Goal: Transaction & Acquisition: Download file/media

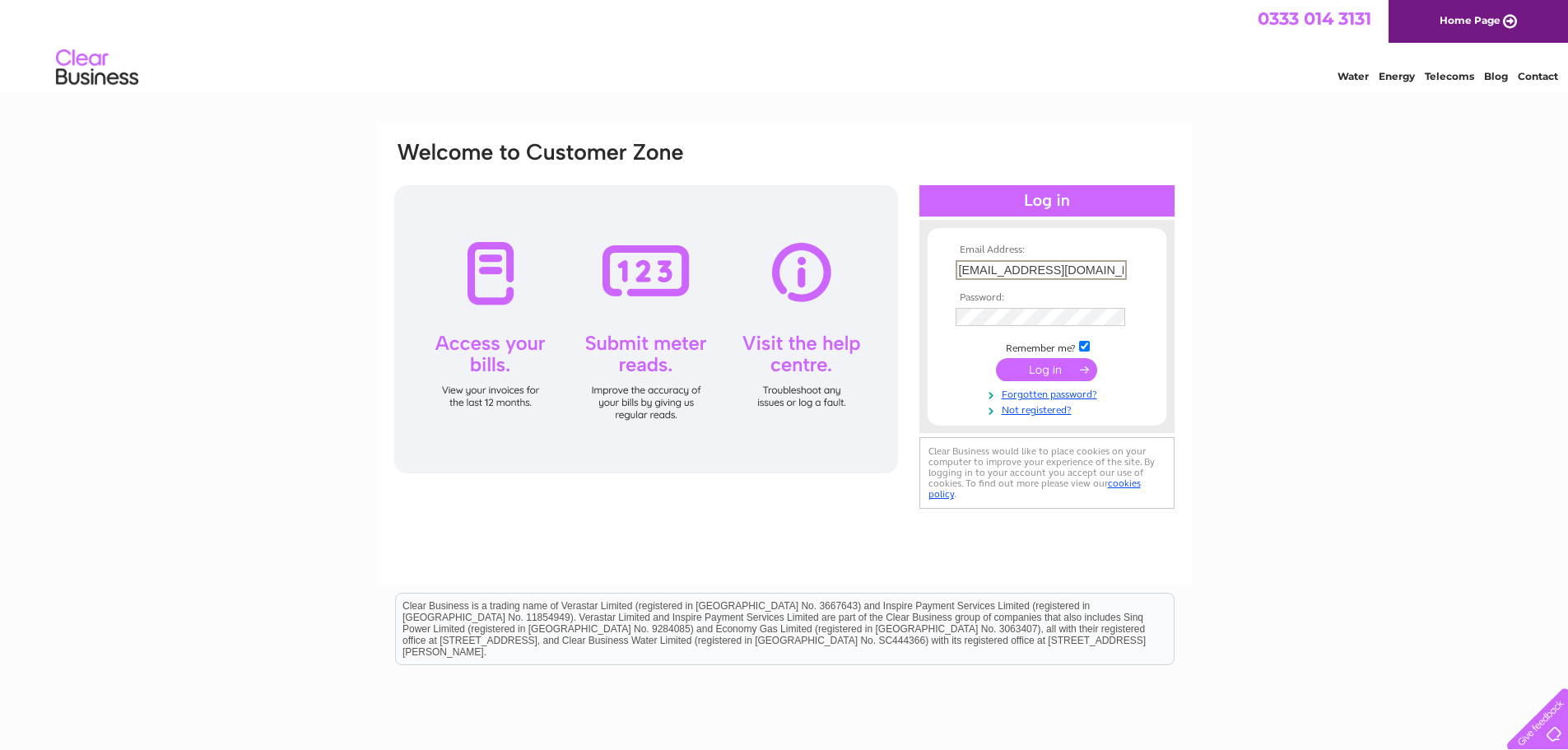
click at [1083, 268] on input "billing@ceracare.co.uk" at bounding box center [1041, 270] width 171 height 20
type input "Vicki.giles@ceracare.co.uk"
click at [1071, 357] on input "submit" at bounding box center [1046, 368] width 101 height 23
click at [1067, 365] on input "submit" at bounding box center [1046, 368] width 101 height 23
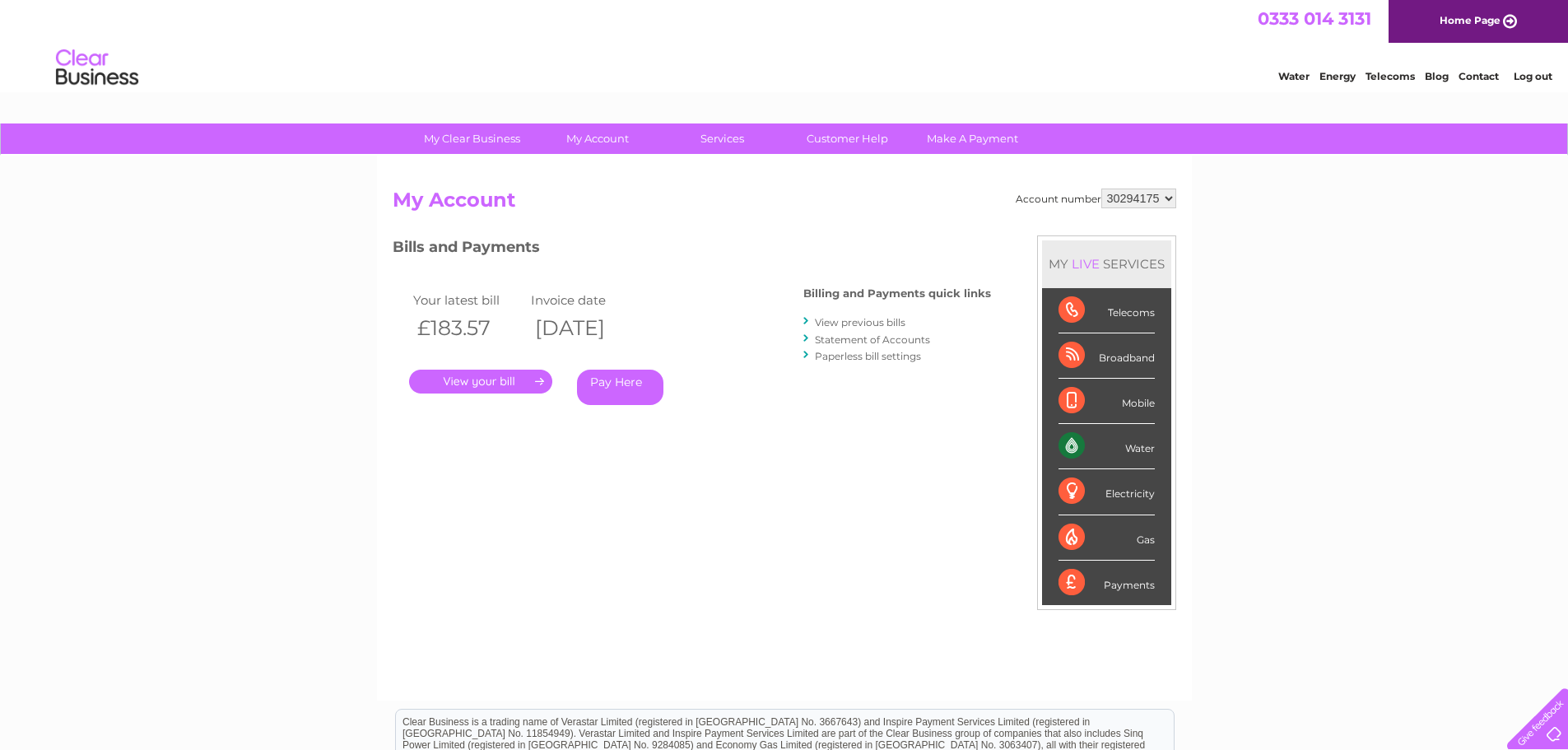
click at [872, 322] on link "View previous bills" at bounding box center [860, 322] width 90 height 12
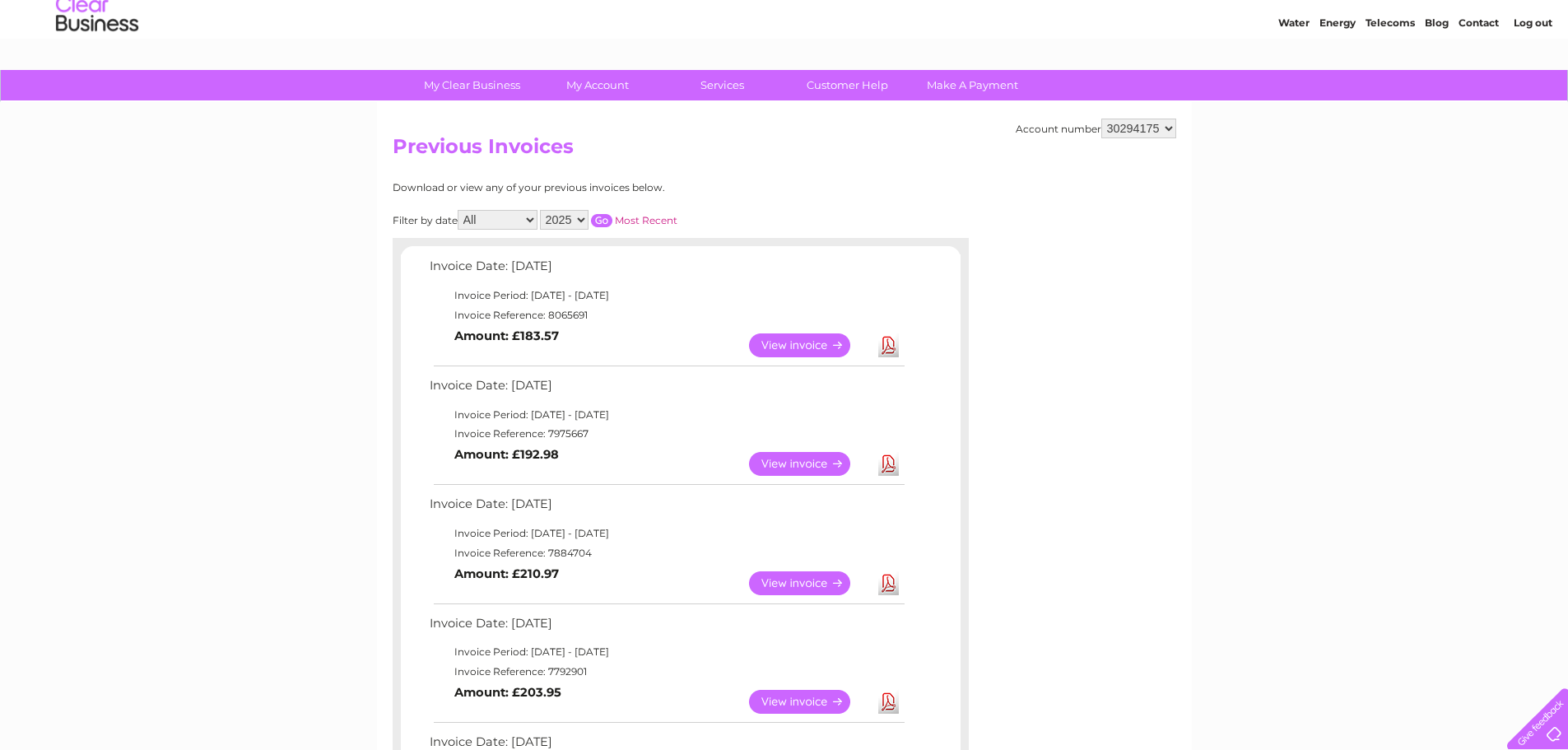
scroll to position [83, 0]
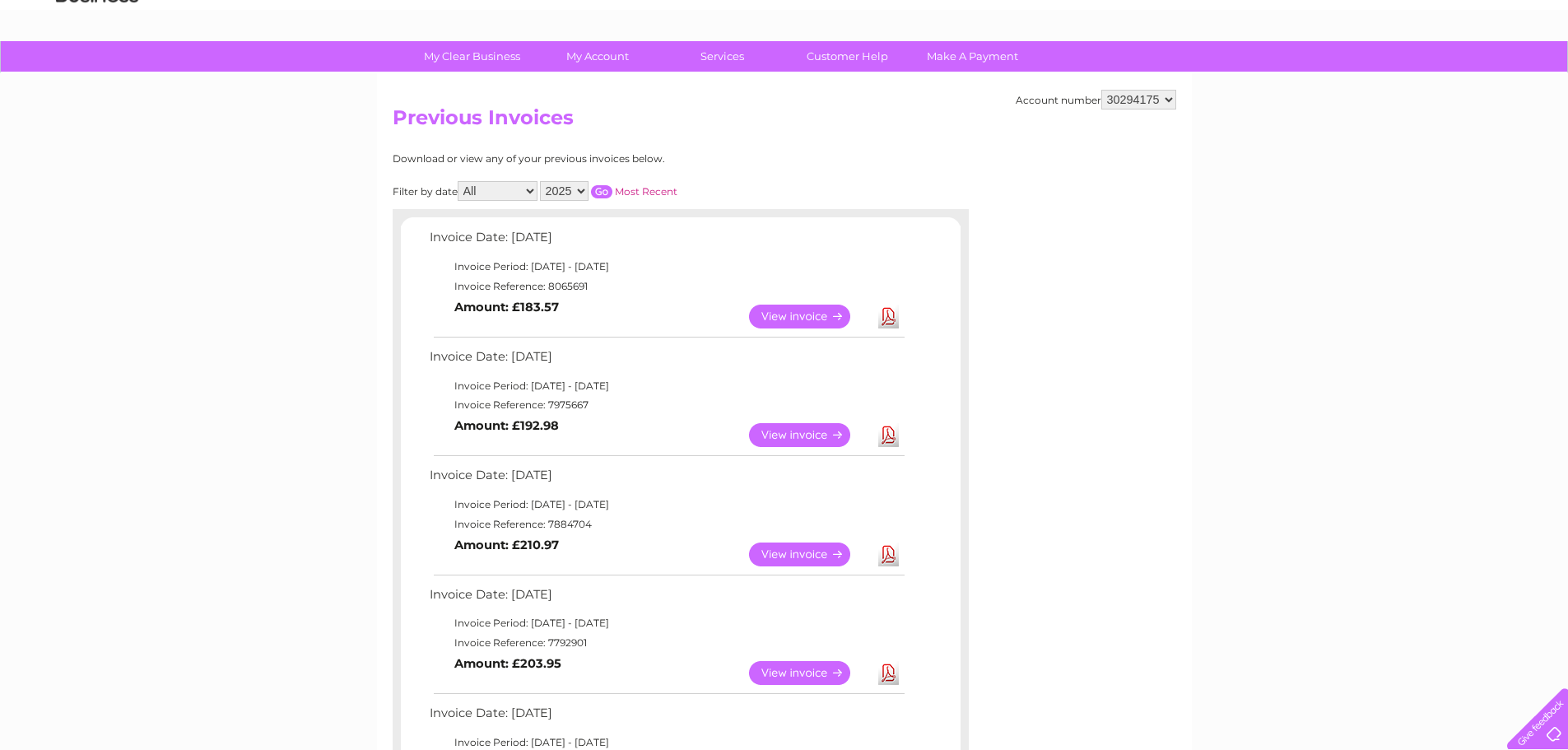
click at [890, 322] on link "Download" at bounding box center [888, 316] width 20 height 24
click at [798, 435] on link "View" at bounding box center [809, 435] width 121 height 24
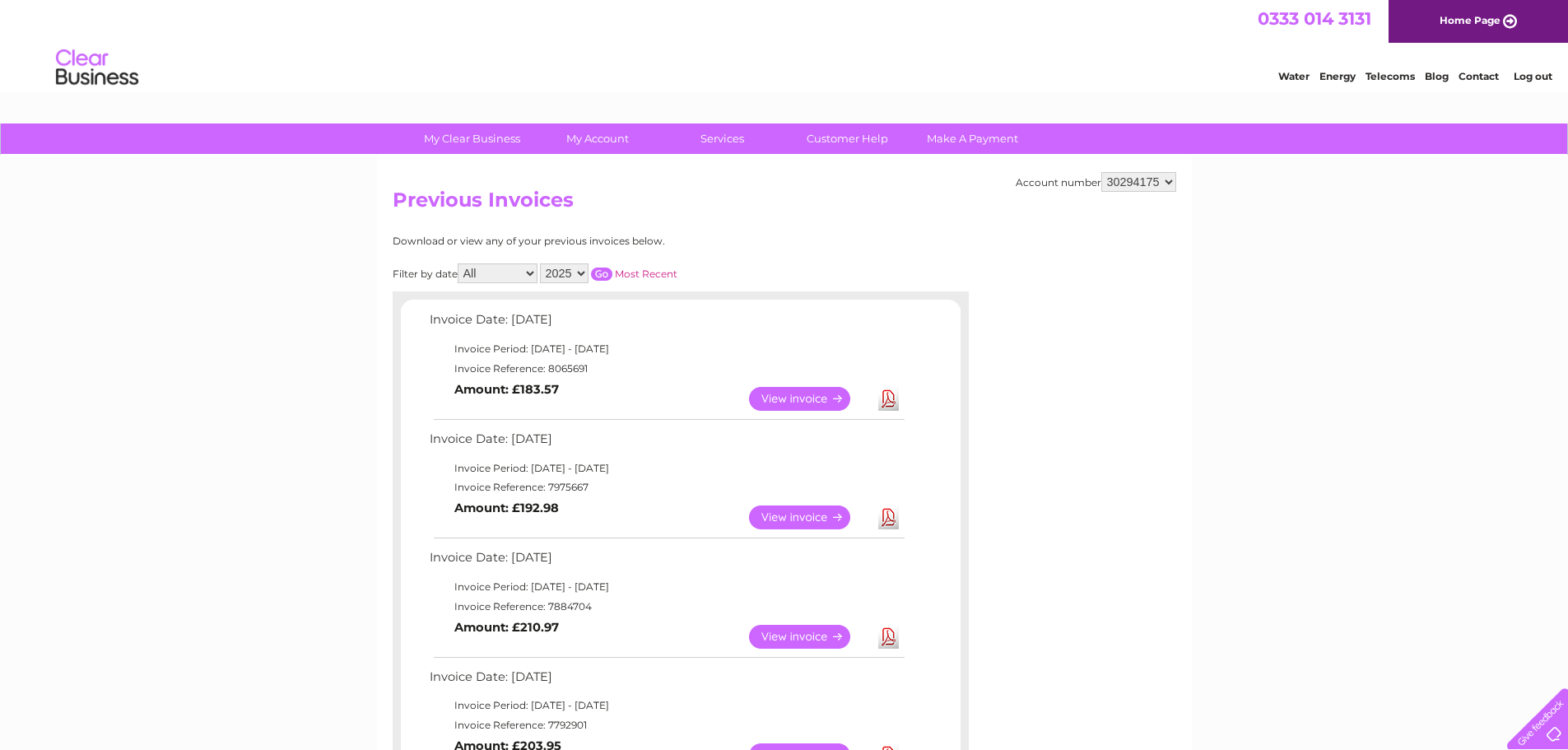
click at [1153, 187] on select "30294175" at bounding box center [1139, 182] width 75 height 20
click at [1538, 77] on link "Log out" at bounding box center [1533, 76] width 38 height 12
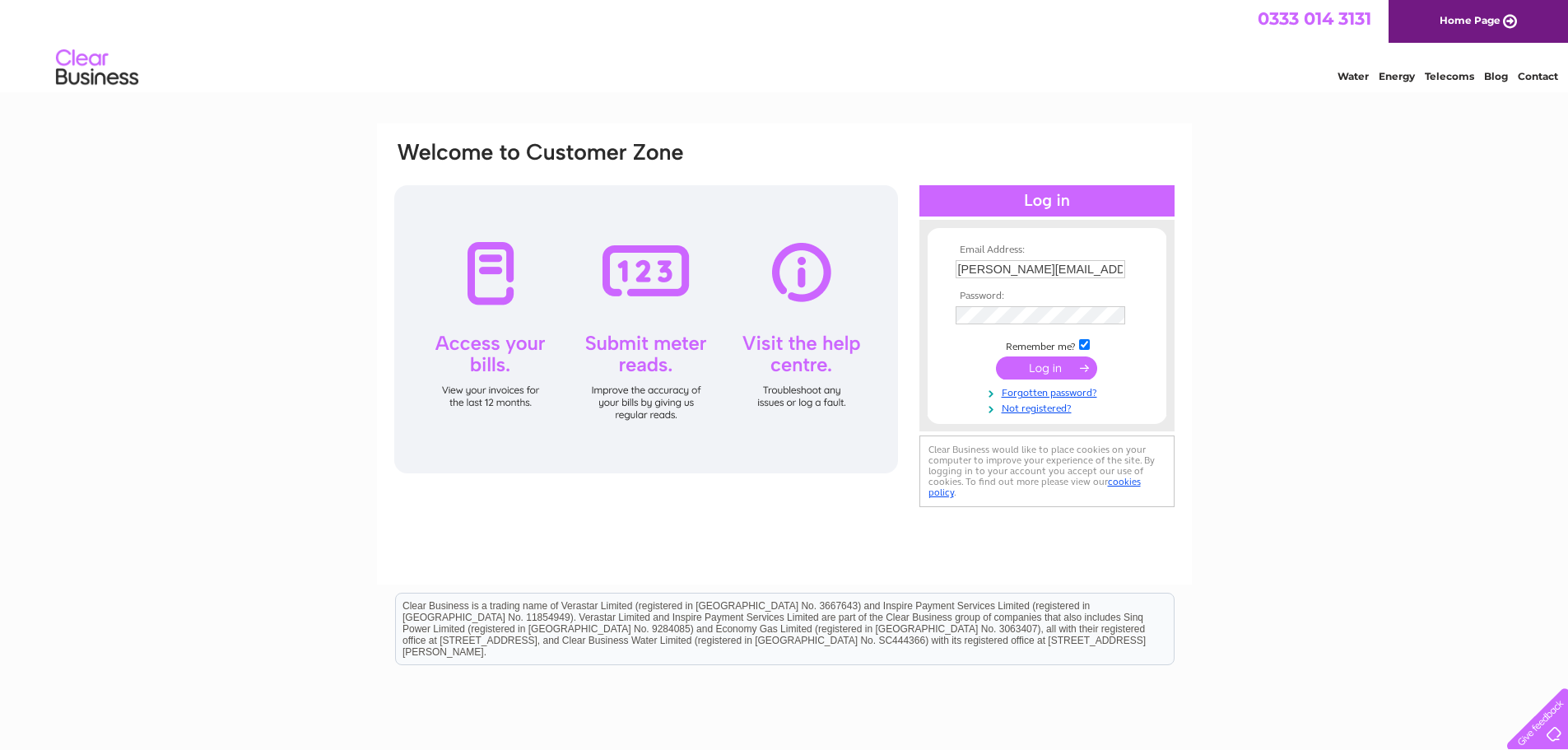
click at [1092, 266] on input "[PERSON_NAME][EMAIL_ADDRESS][PERSON_NAME][DOMAIN_NAME]" at bounding box center [1040, 269] width 169 height 18
type input "[EMAIL_ADDRESS][DOMAIN_NAME]"
click at [1057, 366] on input "submit" at bounding box center [1046, 368] width 101 height 23
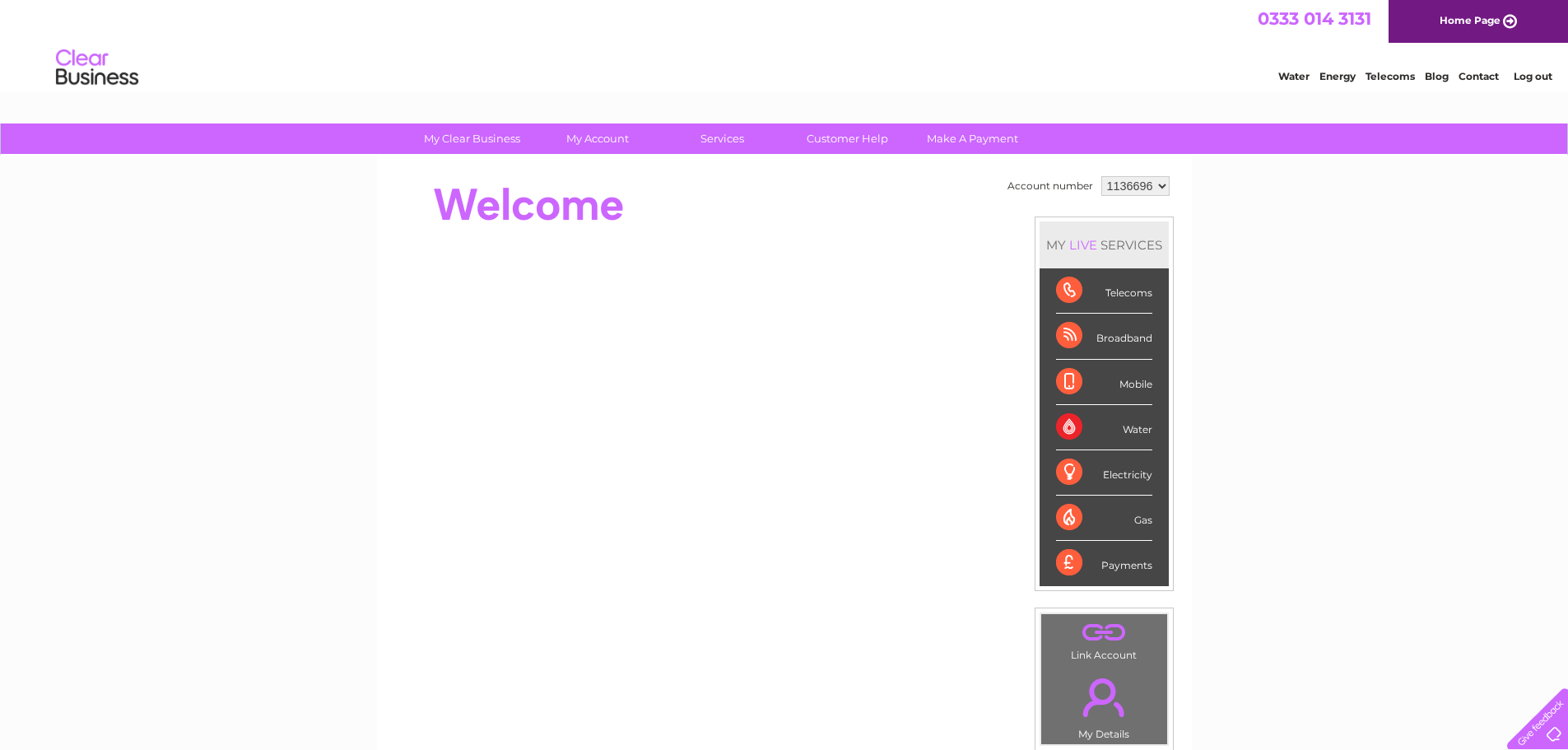
click at [1142, 188] on select "1136696 1153357 1153359 1153360 1153362 1153363 1153364 1153365 1153367 1153368…" at bounding box center [1135, 186] width 68 height 20
click at [1258, 330] on div "My Clear Business Login Details My Details My Preferences Link Account My Accou…" at bounding box center [784, 586] width 1568 height 926
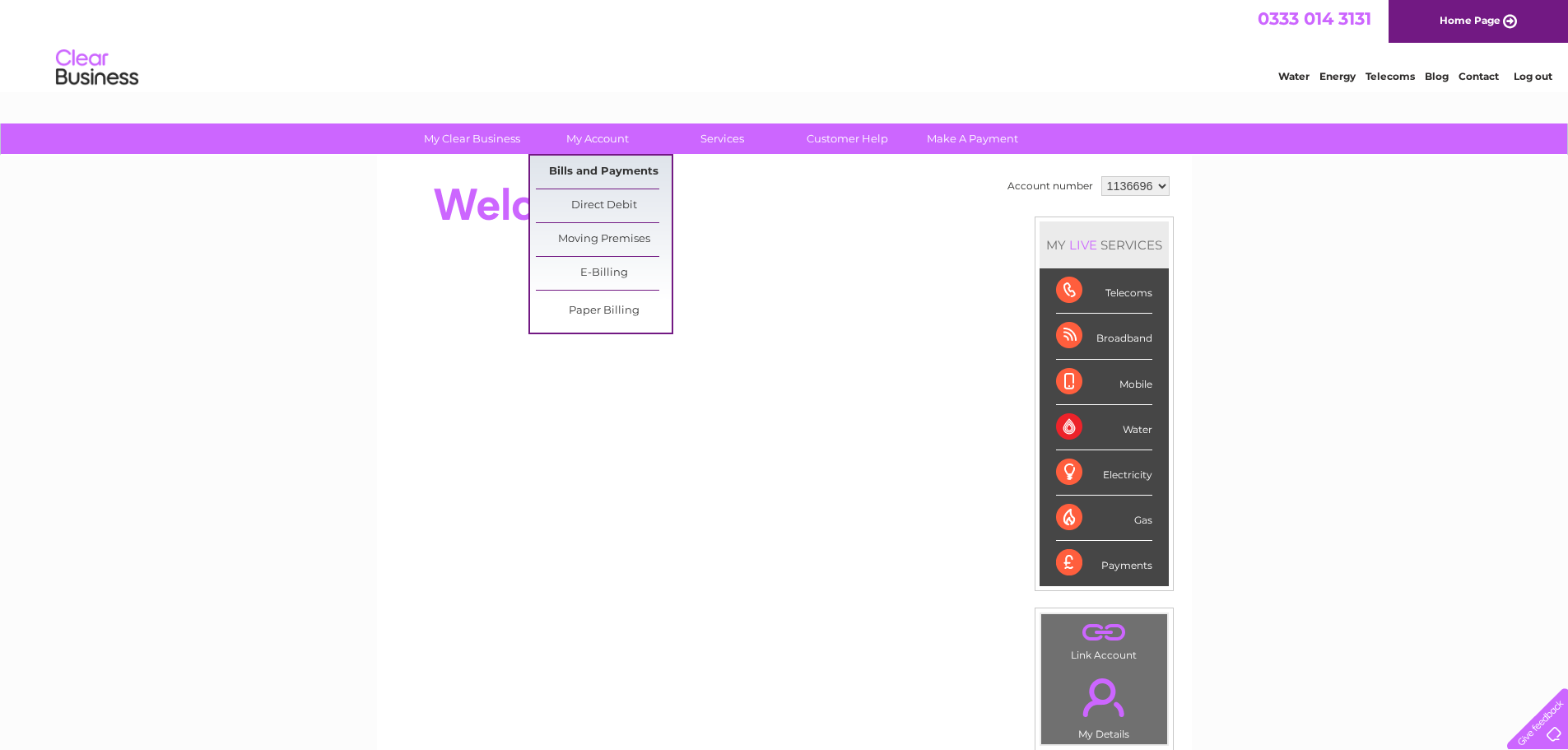
click at [598, 169] on link "Bills and Payments" at bounding box center [603, 172] width 136 height 33
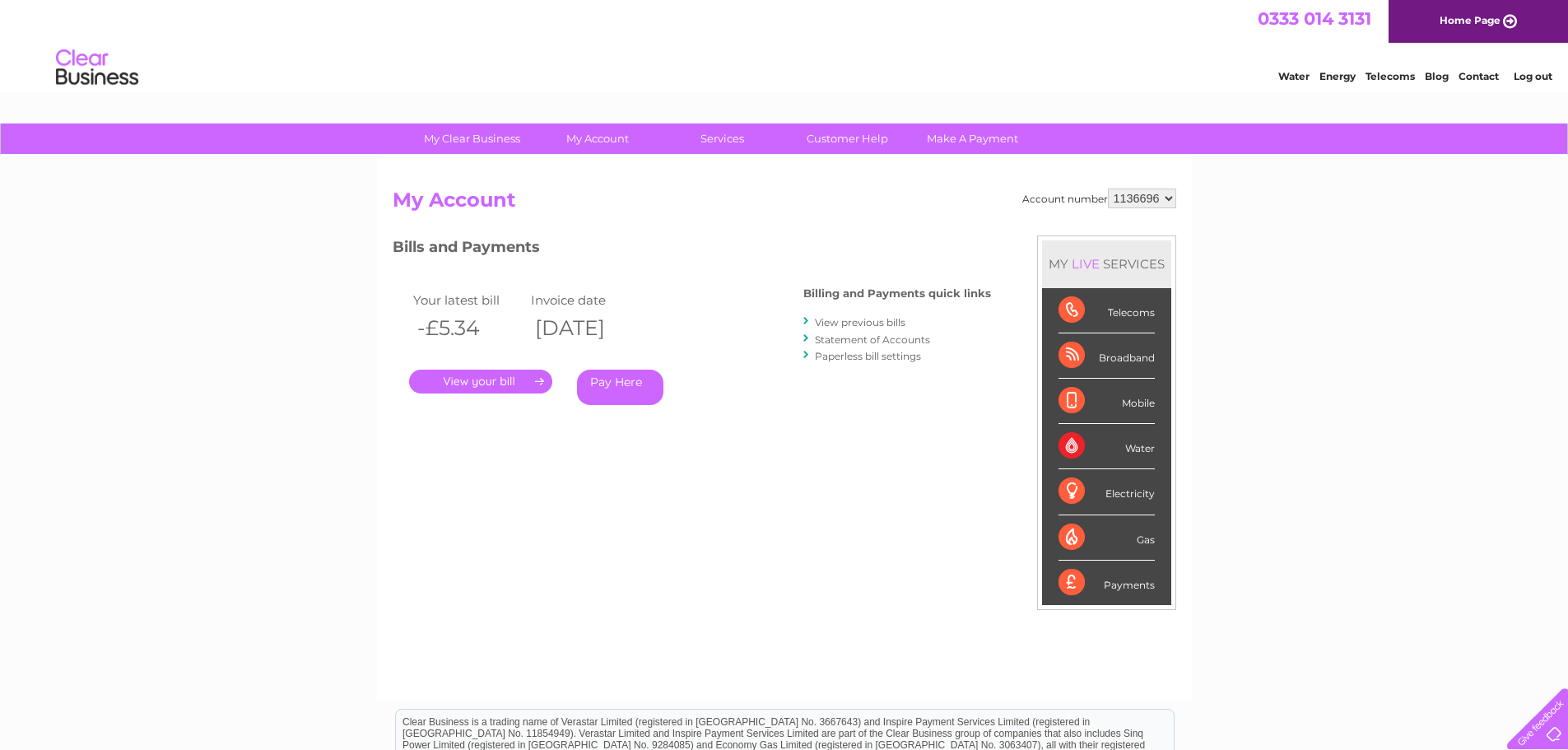
click at [875, 321] on link "View previous bills" at bounding box center [860, 322] width 90 height 12
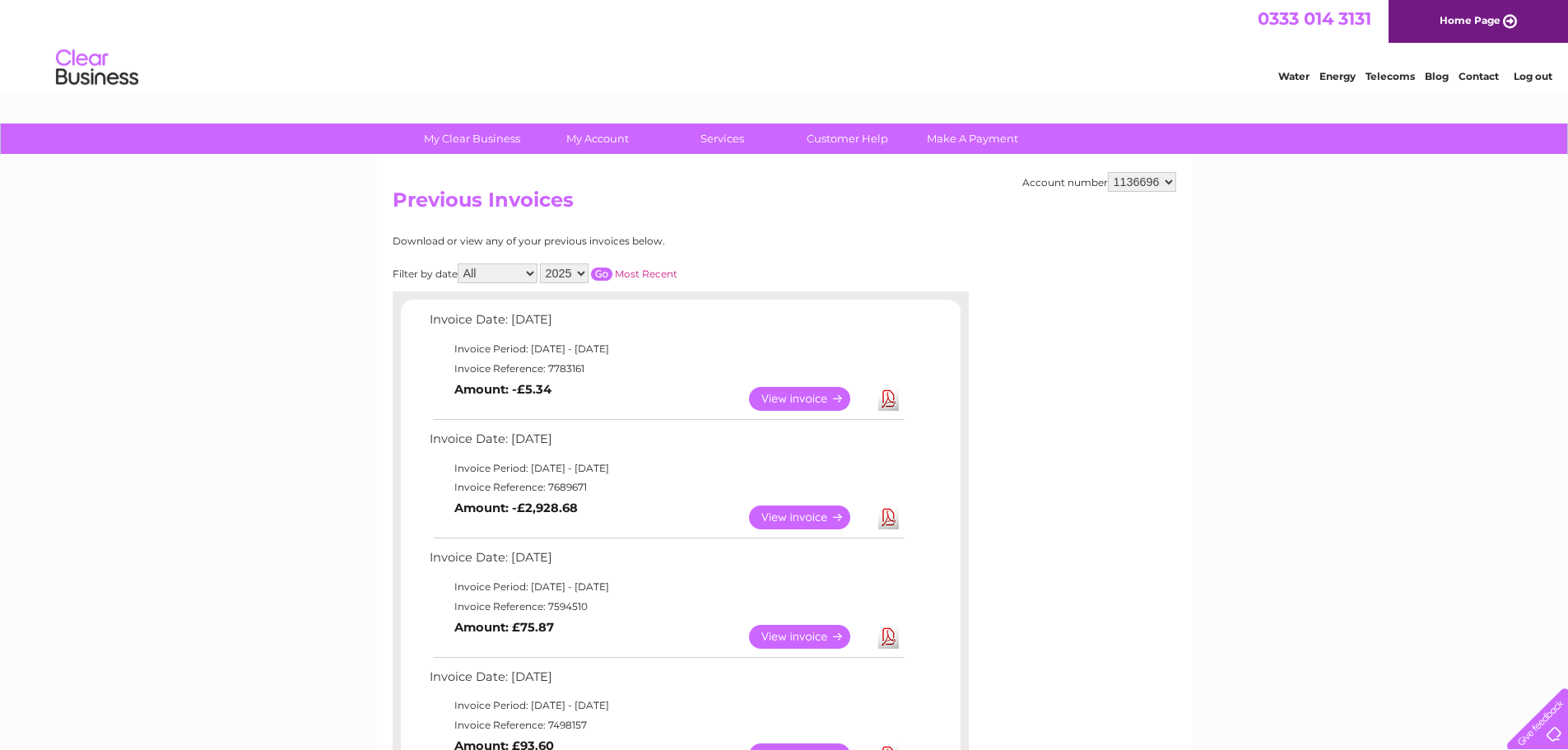
click at [1148, 186] on select "1136696 1153357 1153359 1153360 1153362 1153363 1153364 1153365 1153367 1153368…" at bounding box center [1142, 182] width 68 height 20
select select "1153357"
click at [1109, 172] on select "1136696 1153357 1153359 1153360 1153362 1153363 1153364 1153365 1153367 1153368…" at bounding box center [1142, 182] width 68 height 20
click at [884, 402] on link "Download" at bounding box center [888, 398] width 20 height 24
click at [1151, 181] on select "1136696 1153357 1153359 1153360 1153362 1153363 1153364 1153365 1153367 1153368…" at bounding box center [1142, 182] width 68 height 20
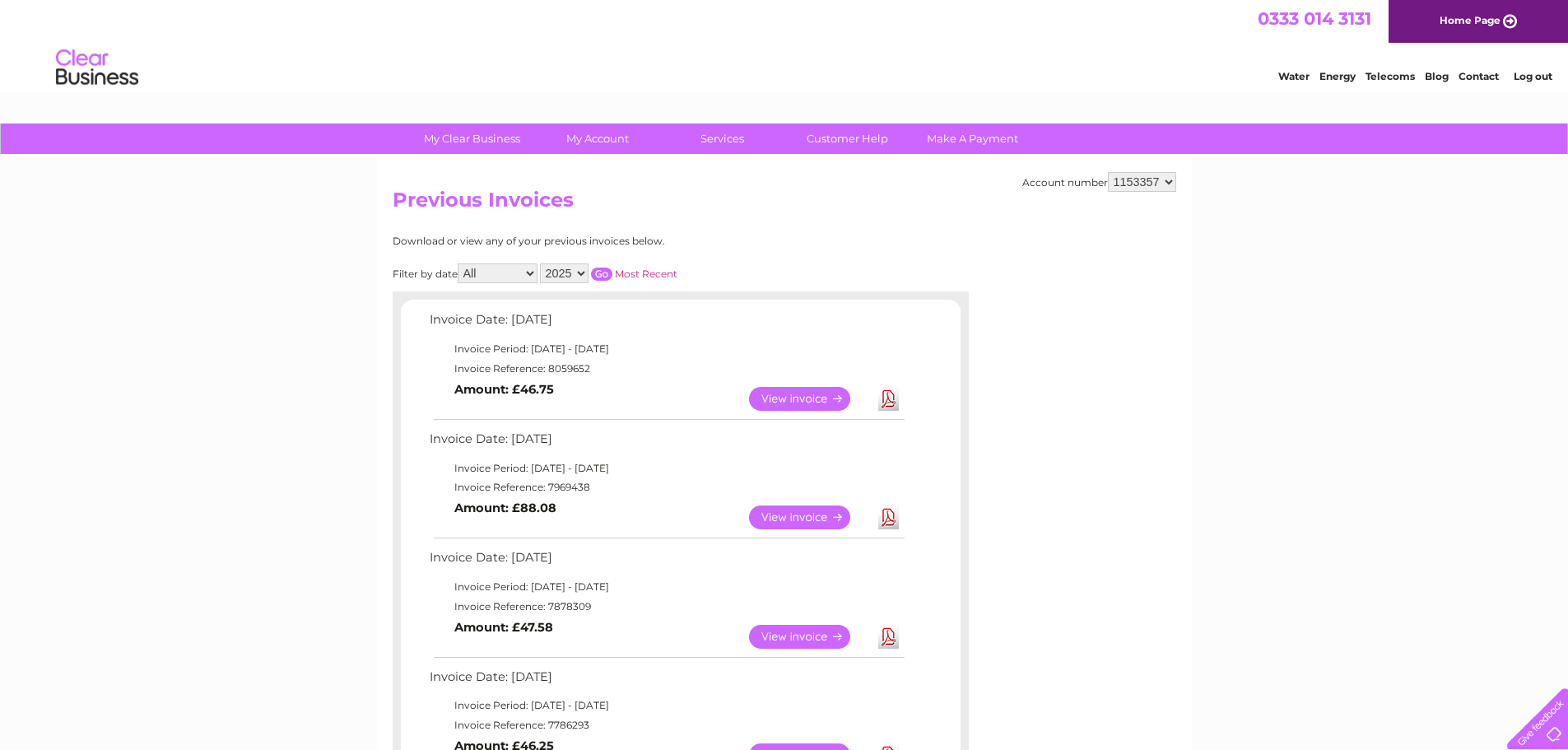
click at [1160, 189] on select "1136696 1153357 1153359 1153360 1153362 1153363 1153364 1153365 1153367 1153368…" at bounding box center [1142, 182] width 68 height 20
select select "1153359"
click at [1109, 172] on select "1136696 1153357 1153359 1153360 1153362 1153363 1153364 1153365 1153367 1153368…" at bounding box center [1142, 182] width 68 height 20
click at [891, 398] on link "Download" at bounding box center [888, 398] width 20 height 24
click at [1154, 183] on select "1136696 1153357 1153359 1153360 1153362 1153363 1153364 1153365 1153367 1153368…" at bounding box center [1142, 182] width 68 height 20
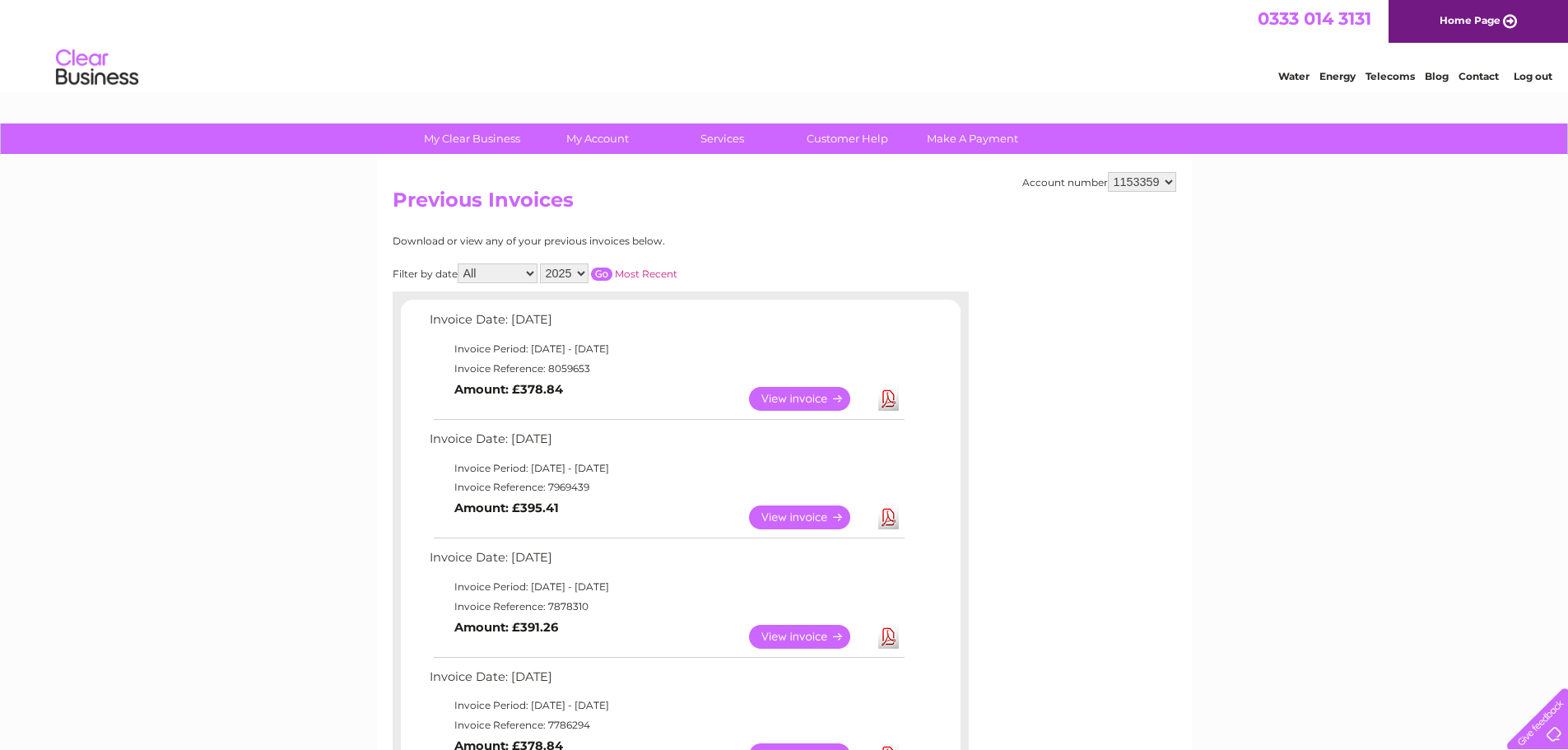
click at [1154, 183] on select "1136696 1153357 1153359 1153360 1153362 1153363 1153364 1153365 1153367 1153368…" at bounding box center [1142, 182] width 68 height 20
select select "1153360"
click at [1109, 172] on select "1136696 1153357 1153359 1153360 1153362 1153363 1153364 1153365 1153367 1153368…" at bounding box center [1142, 182] width 68 height 20
click at [829, 393] on link "View" at bounding box center [809, 398] width 121 height 24
click at [884, 399] on link "Download" at bounding box center [888, 398] width 20 height 24
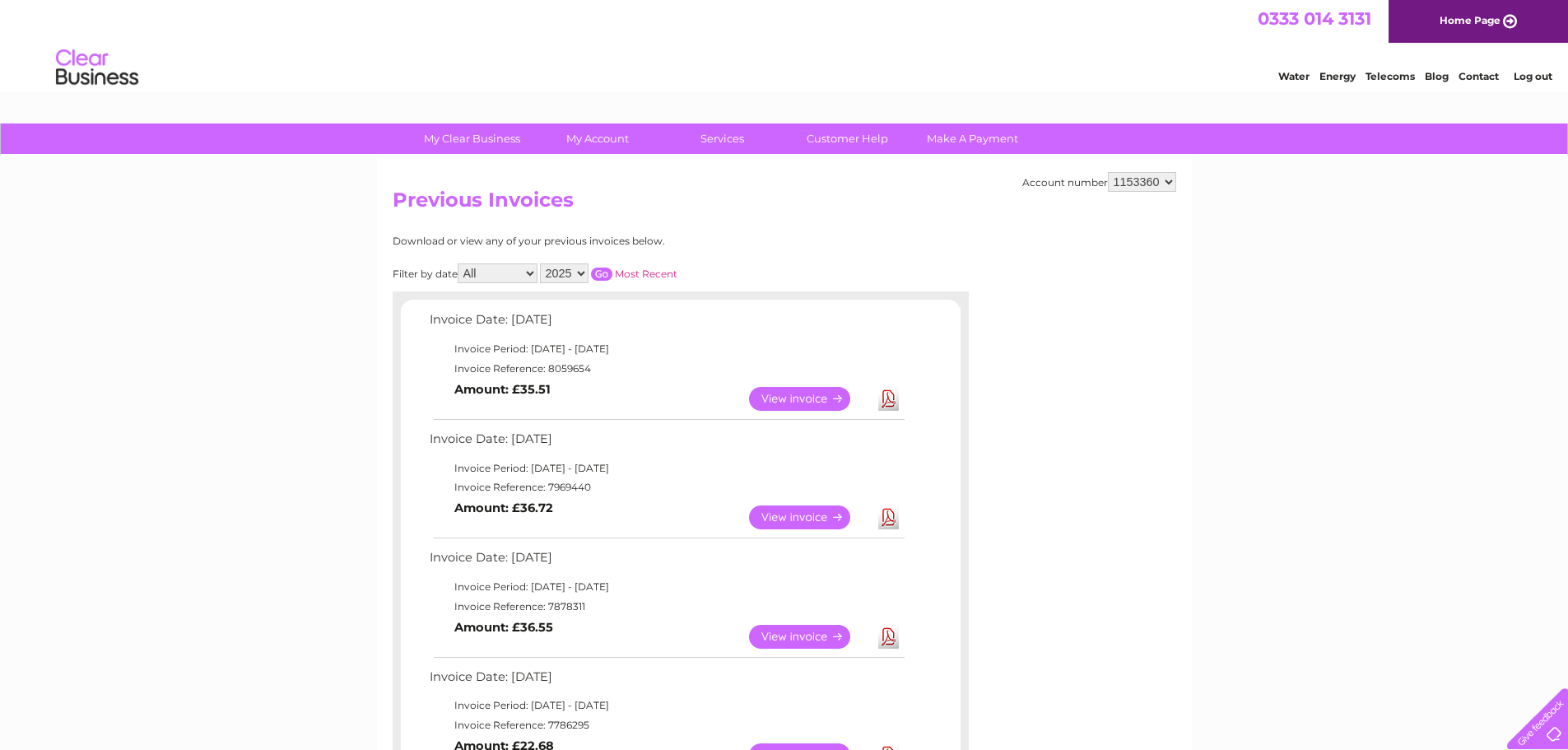
click at [1146, 186] on select "1136696 1153357 1153359 1153360 1153362 1153363 1153364 1153365 1153367 1153368…" at bounding box center [1142, 182] width 68 height 20
select select "1153362"
click at [1109, 172] on select "1136696 1153357 1153359 1153360 1153362 1153363 1153364 1153365 1153367 1153368…" at bounding box center [1142, 182] width 68 height 20
click at [897, 397] on link "Download" at bounding box center [888, 398] width 20 height 24
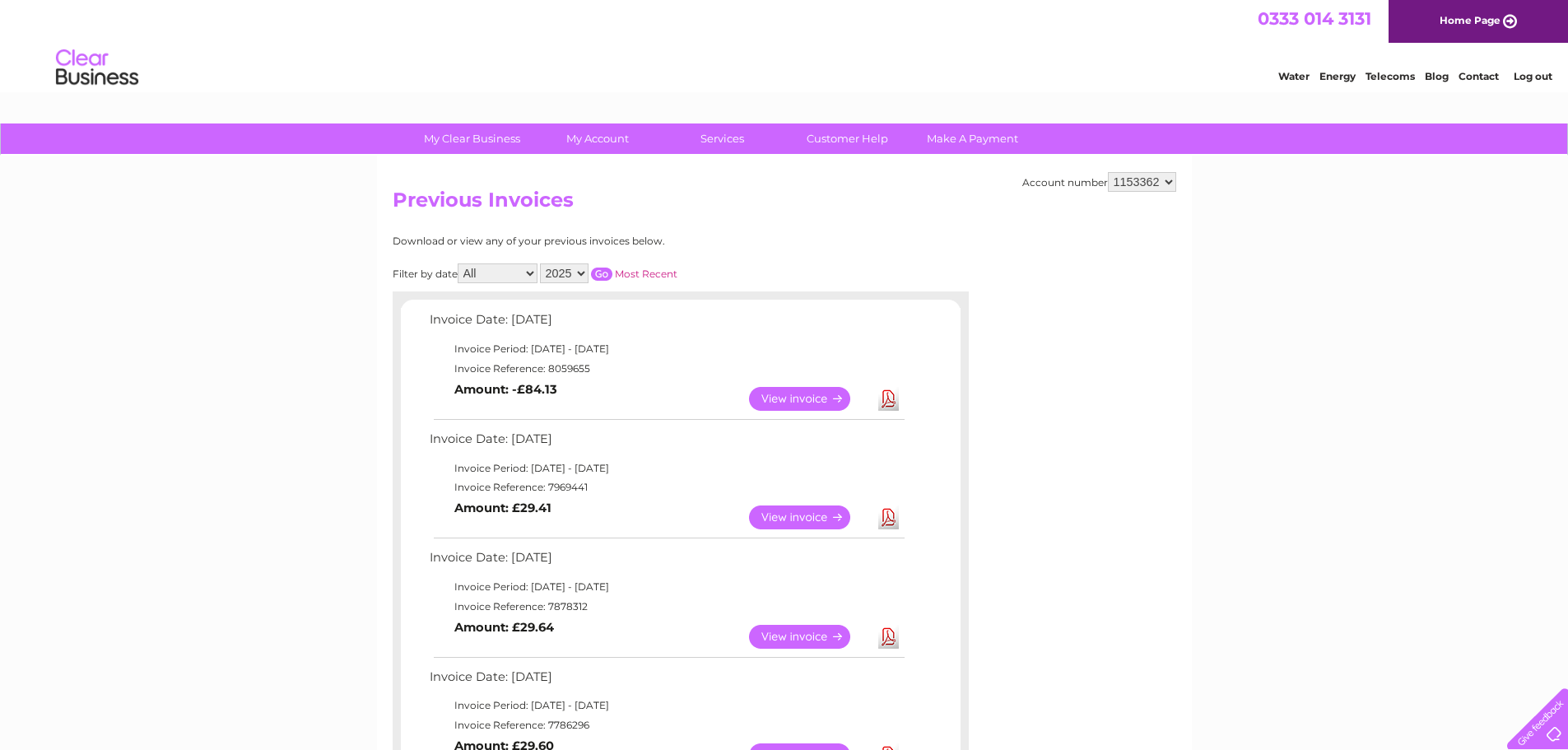
click at [1149, 189] on select "1136696 1153357 1153359 1153360 1153362 1153363 1153364 1153365 1153367 1153368…" at bounding box center [1142, 182] width 68 height 20
select select "1153363"
click at [1109, 172] on select "1136696 1153357 1153359 1153360 1153362 1153363 1153364 1153365 1153367 1153368…" at bounding box center [1142, 182] width 68 height 20
click at [893, 397] on link "Download" at bounding box center [888, 398] width 20 height 24
click at [1149, 182] on select "1136696 1153357 1153359 1153360 1153362 1153363 1153364 1153365 1153367 1153368…" at bounding box center [1142, 182] width 68 height 20
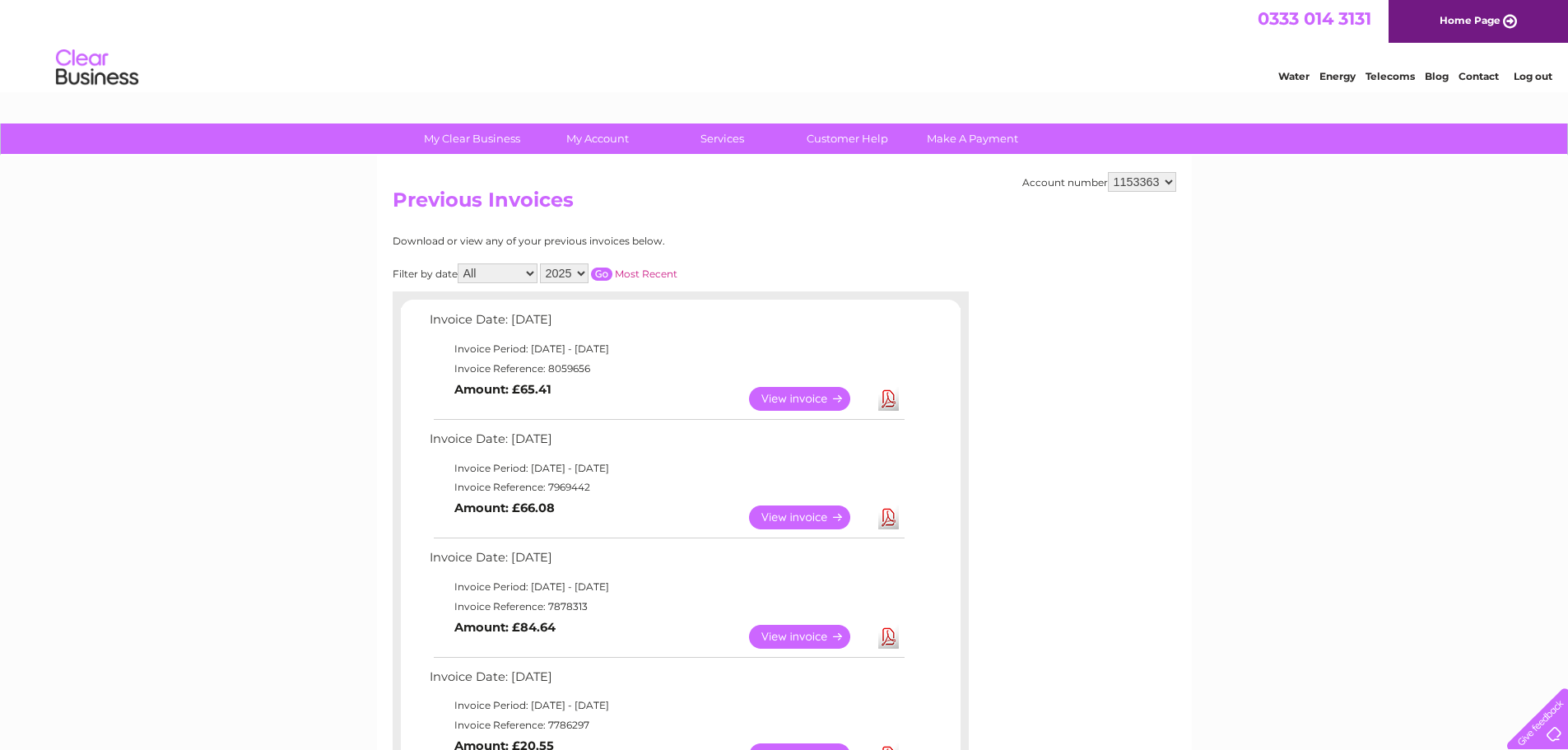
click at [1149, 185] on select "1136696 1153357 1153359 1153360 1153362 1153363 1153364 1153365 1153367 1153368…" at bounding box center [1142, 182] width 68 height 20
select select "1153364"
click at [1109, 172] on select "1136696 1153357 1153359 1153360 1153362 1153363 1153364 1153365 1153367 1153368…" at bounding box center [1142, 182] width 68 height 20
click at [889, 401] on link "Download" at bounding box center [888, 398] width 20 height 24
click at [1148, 180] on select "1136696 1153357 1153359 1153360 1153362 1153363 1153364 1153365 1153367 1153368…" at bounding box center [1142, 182] width 68 height 20
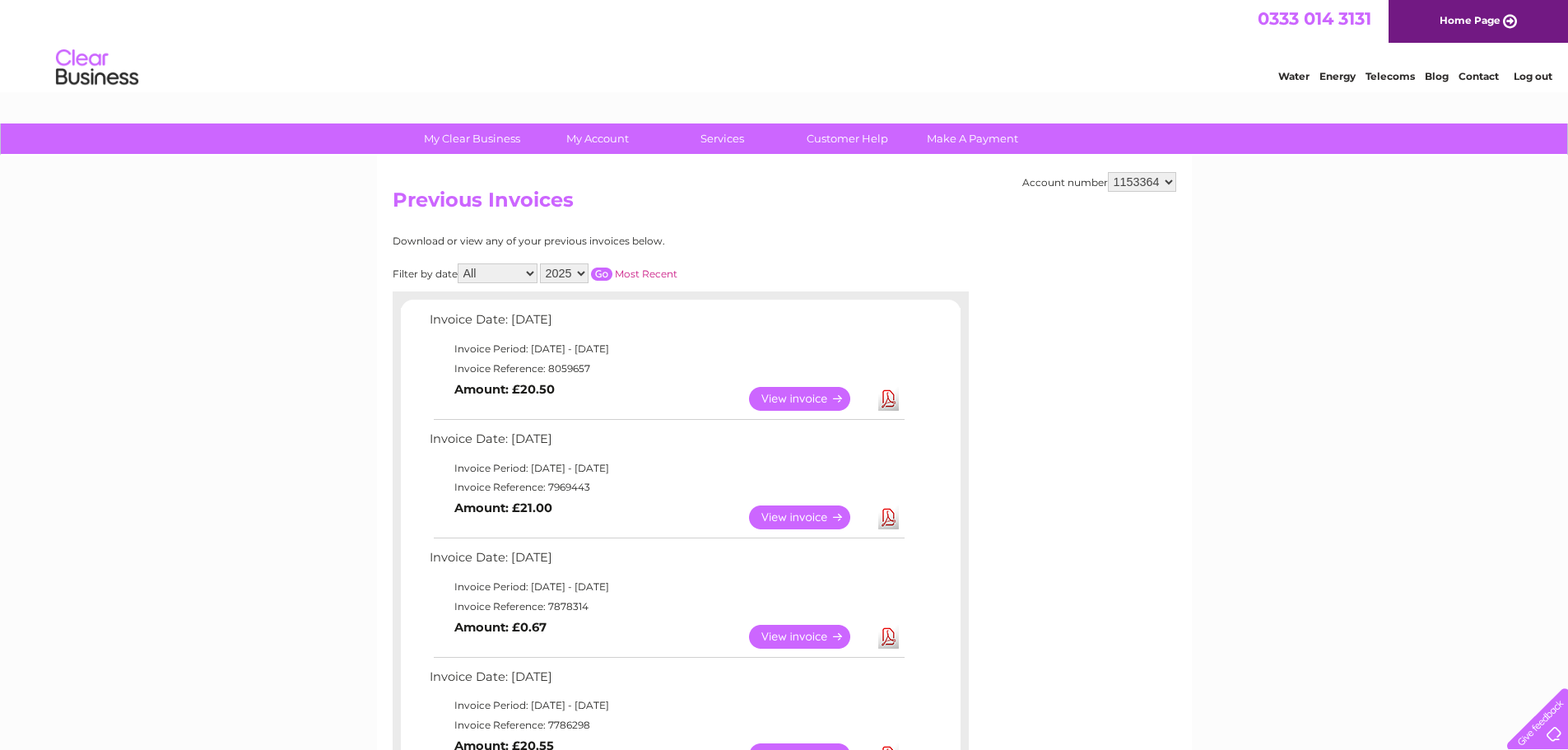
select select "1153365"
click at [1109, 172] on select "1136696 1153357 1153359 1153360 1153362 1153363 1153364 1153365 1153367 1153368…" at bounding box center [1142, 182] width 68 height 20
click at [888, 405] on link "Download" at bounding box center [888, 398] width 20 height 24
click at [1143, 184] on select "1136696 1153357 1153359 1153360 1153362 1153363 1153364 1153365 1153367 1153368…" at bounding box center [1142, 182] width 68 height 20
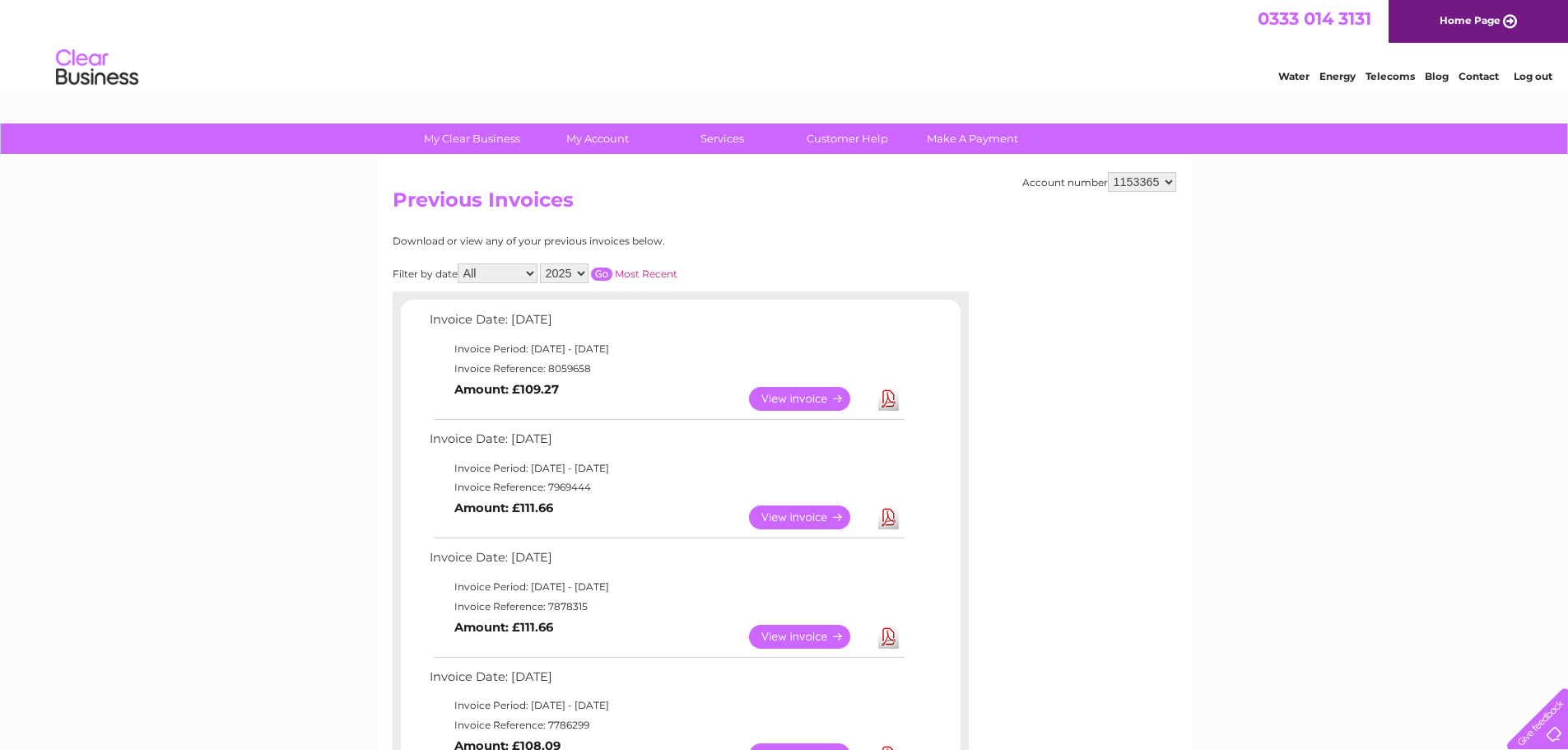
select select "1153367"
click at [1109, 172] on select "1136696 1153357 1153359 1153360 1153362 1153363 1153364 1153365 1153367 1153368…" at bounding box center [1142, 182] width 68 height 20
click at [1135, 177] on select "1136696 1153357 1153359 1153360 1153362 1153363 1153364 1153365 1153367 1153368…" at bounding box center [1142, 182] width 68 height 20
click at [1109, 172] on select "1136696 1153357 1153359 1153360 1153362 1153363 1153364 1153365 1153367 1153368…" at bounding box center [1142, 182] width 68 height 20
click at [889, 404] on link "Download" at bounding box center [888, 398] width 20 height 24
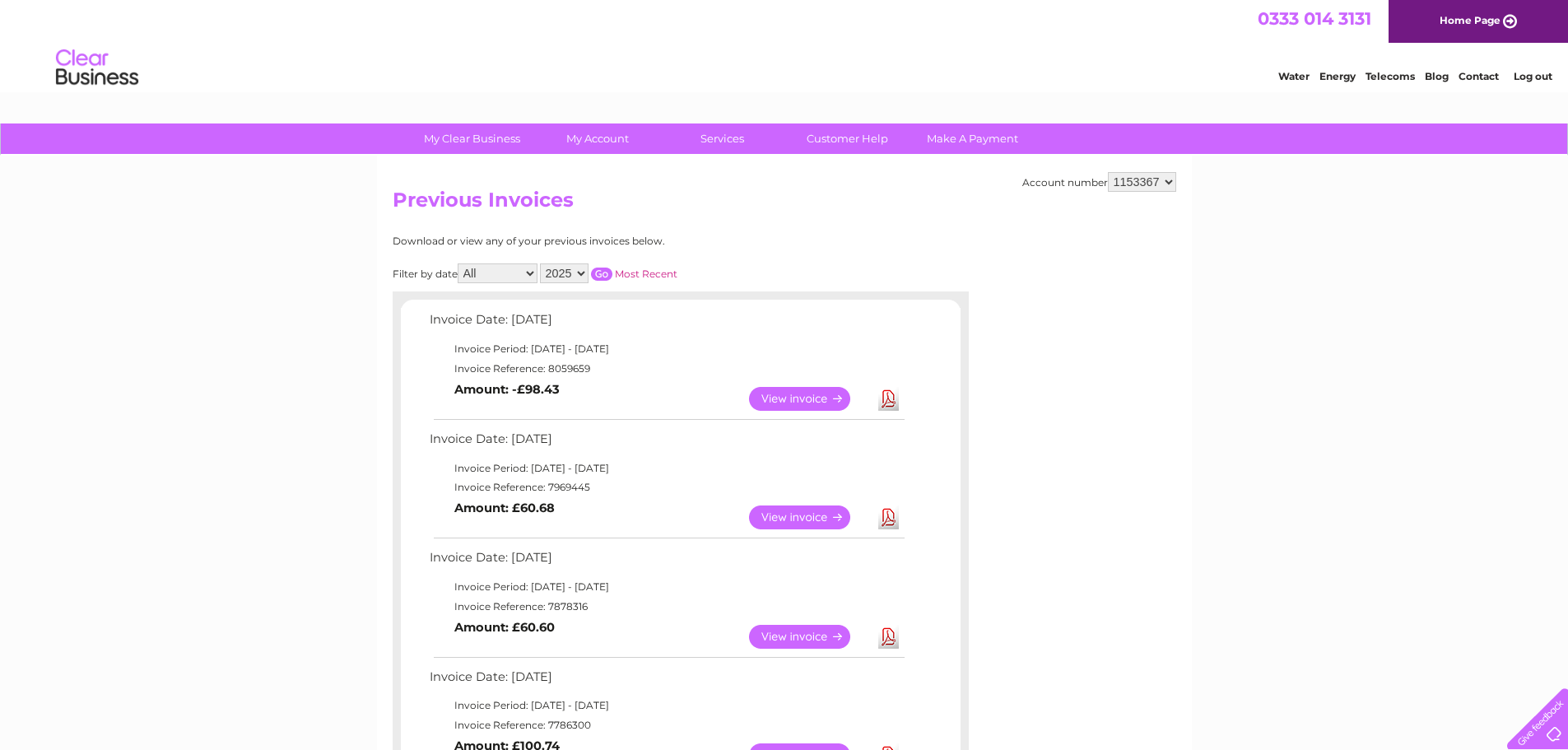
click at [1151, 181] on select "1136696 1153357 1153359 1153360 1153362 1153363 1153364 1153365 1153367 1153368…" at bounding box center [1142, 182] width 68 height 20
click at [1150, 183] on select "1136696 1153357 1153359 1153360 1153362 1153363 1153364 1153365 1153367 1153368…" at bounding box center [1142, 182] width 68 height 20
select select "1153368"
click at [1109, 172] on select "1136696 1153357 1153359 1153360 1153362 1153363 1153364 1153365 1153367 1153368…" at bounding box center [1142, 182] width 68 height 20
click at [888, 400] on link "Download" at bounding box center [888, 398] width 20 height 24
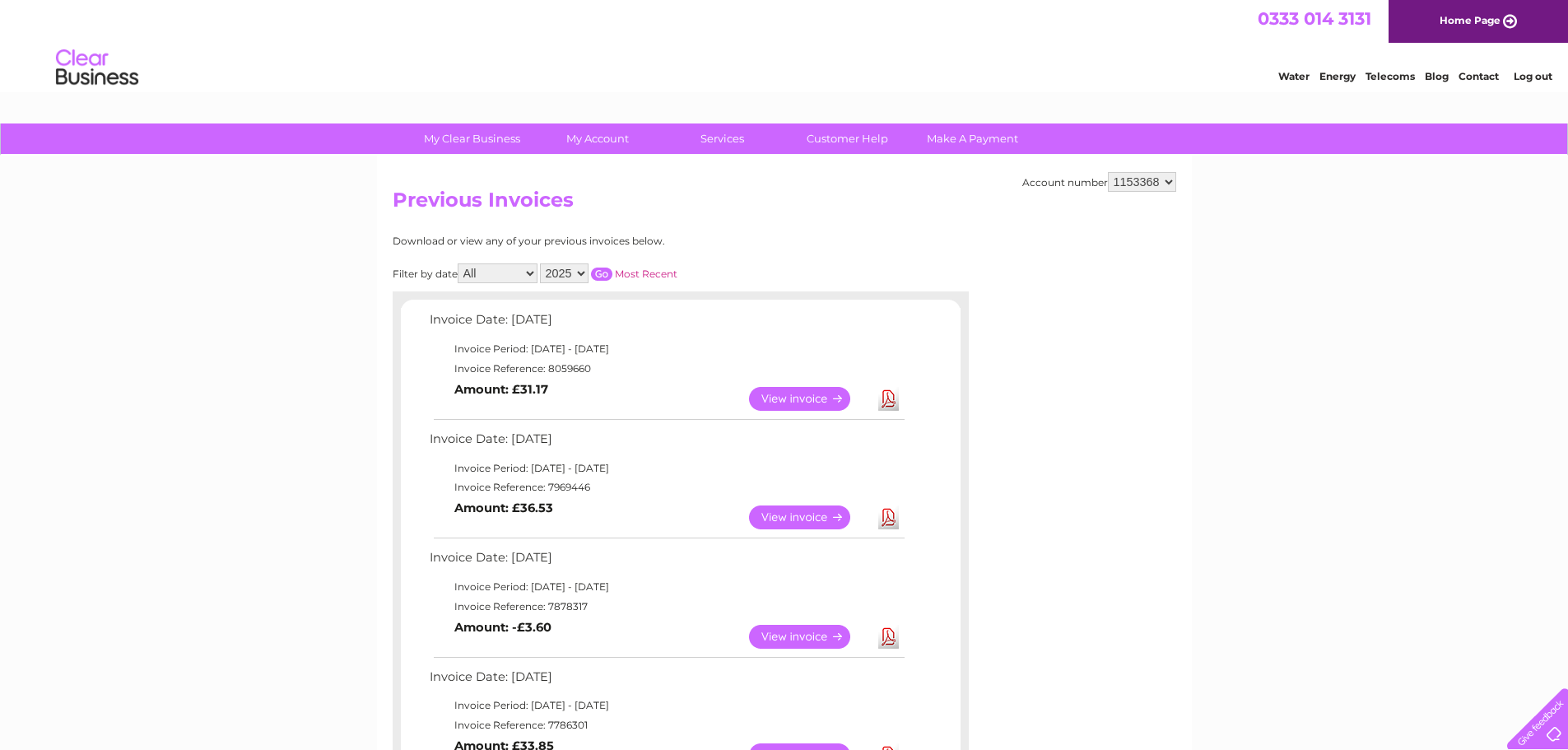
click at [1151, 183] on select "1136696 1153357 1153359 1153360 1153362 1153363 1153364 1153365 1153367 1153368…" at bounding box center [1142, 182] width 68 height 20
select select "1153369"
click at [1109, 172] on select "1136696 1153357 1153359 1153360 1153362 1153363 1153364 1153365 1153367 1153368…" at bounding box center [1142, 182] width 68 height 20
click at [888, 398] on link "Download" at bounding box center [888, 398] width 20 height 24
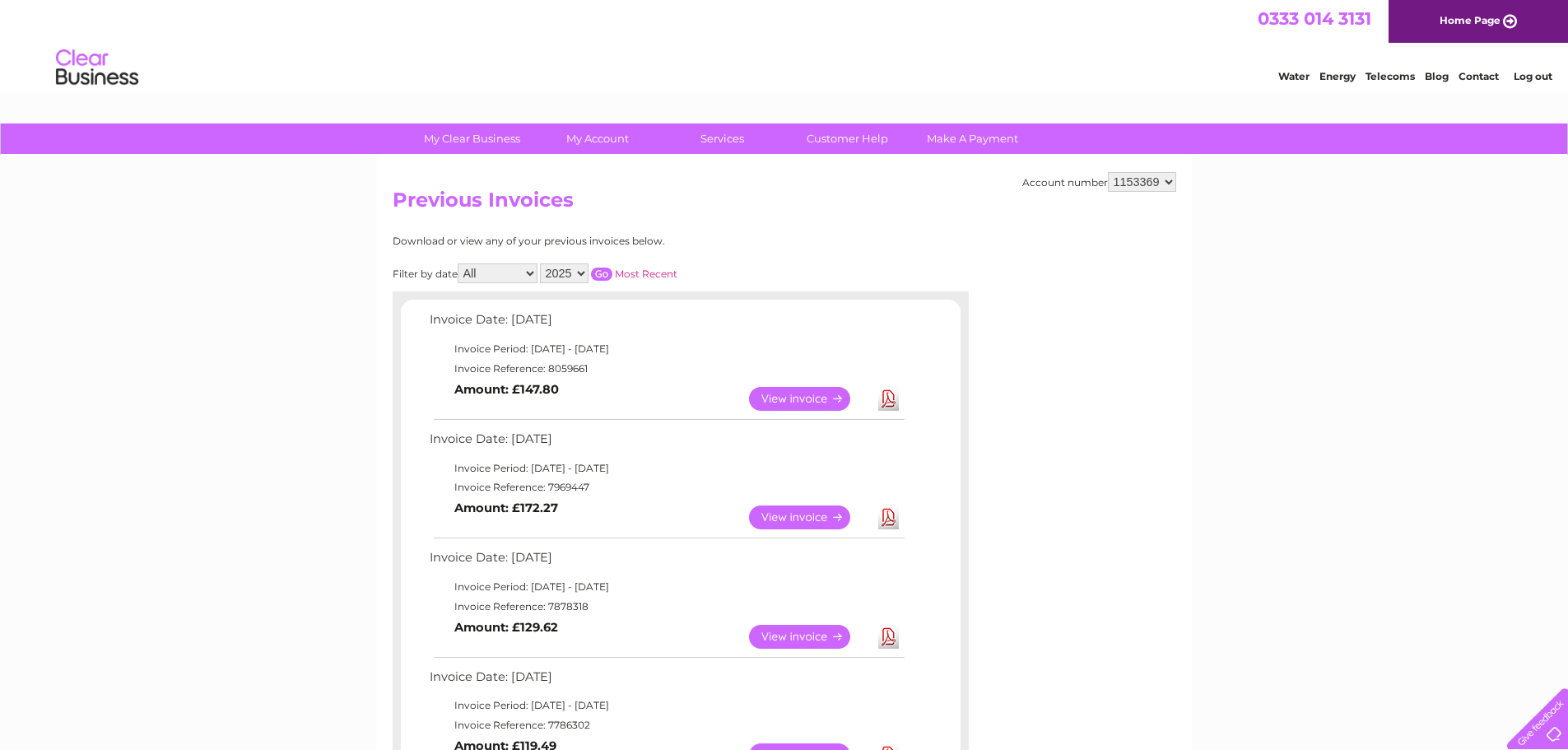
click at [1148, 185] on select "1136696 1153357 1153359 1153360 1153362 1153363 1153364 1153365 1153367 1153368…" at bounding box center [1142, 182] width 68 height 20
select select "1153370"
click at [1109, 172] on select "1136696 1153357 1153359 1153360 1153362 1153363 1153364 1153365 1153367 1153368…" at bounding box center [1142, 182] width 68 height 20
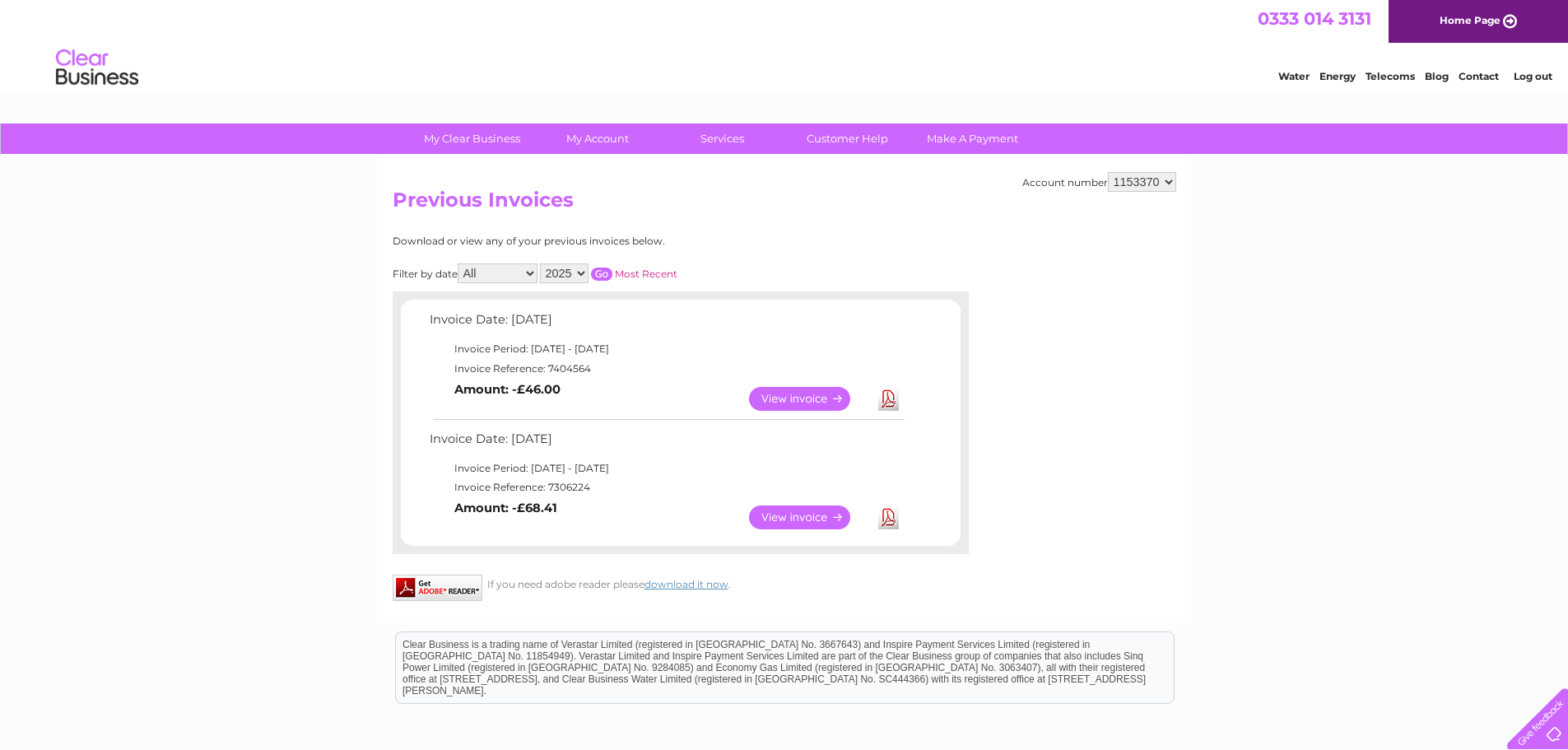
click at [1134, 187] on select "1136696 1153357 1153359 1153360 1153362 1153363 1153364 1153365 1153367 1153368…" at bounding box center [1142, 182] width 68 height 20
select select "1153371"
click at [1109, 172] on select "1136696 1153357 1153359 1153360 1153362 1153363 1153364 1153365 1153367 1153368…" at bounding box center [1142, 182] width 68 height 20
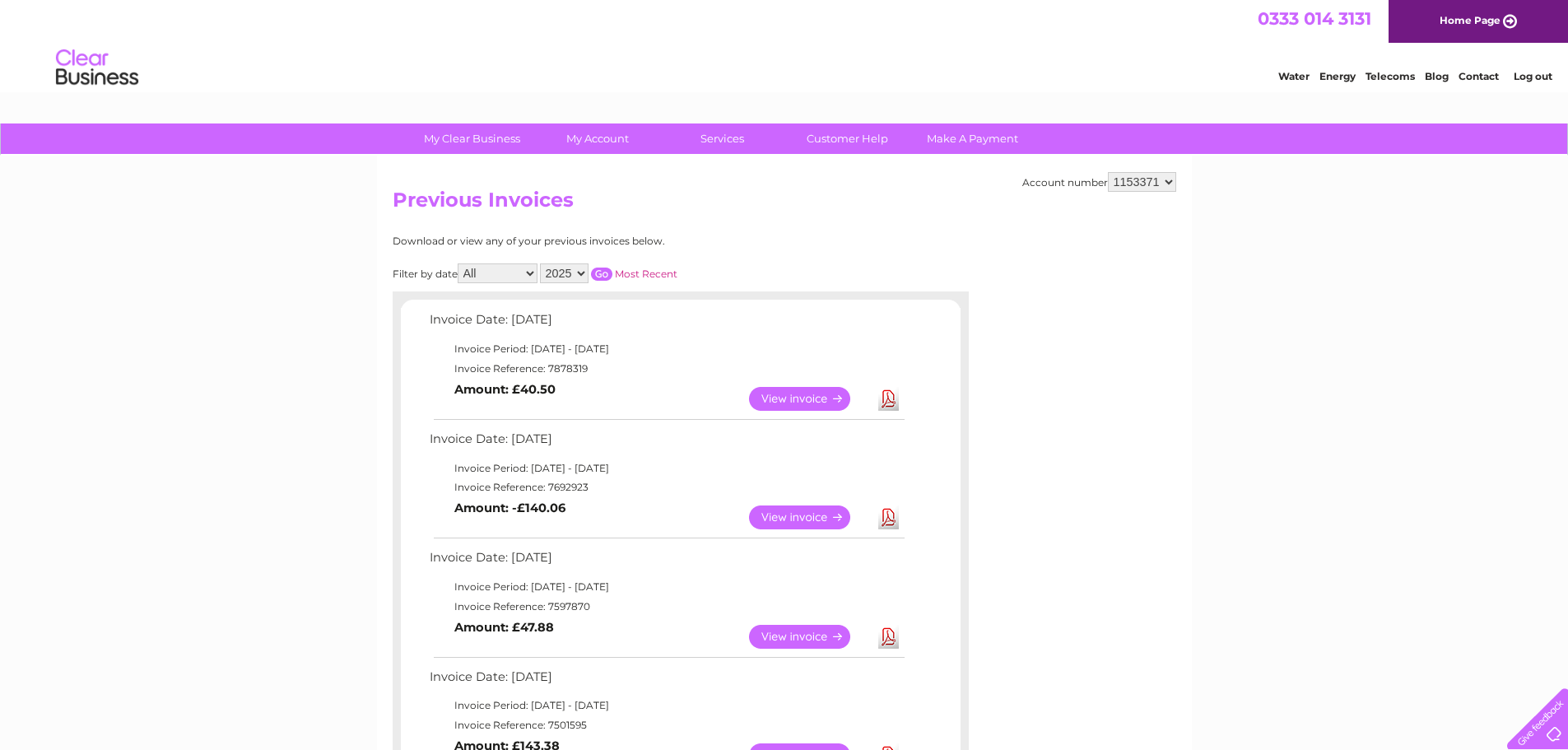
click at [1149, 186] on select "1136696 1153357 1153359 1153360 1153362 1153363 1153364 1153365 1153367 1153368…" at bounding box center [1142, 182] width 68 height 20
select select "1153372"
click at [1109, 172] on select "1136696 1153357 1153359 1153360 1153362 1153363 1153364 1153365 1153367 1153368…" at bounding box center [1142, 182] width 68 height 20
click at [1147, 185] on select "1136696 1153357 1153359 1153360 1153362 1153363 1153364 1153365 1153367 1153368…" at bounding box center [1142, 182] width 68 height 20
click at [1109, 172] on select "1136696 1153357 1153359 1153360 1153362 1153363 1153364 1153365 1153367 1153368…" at bounding box center [1142, 182] width 68 height 20
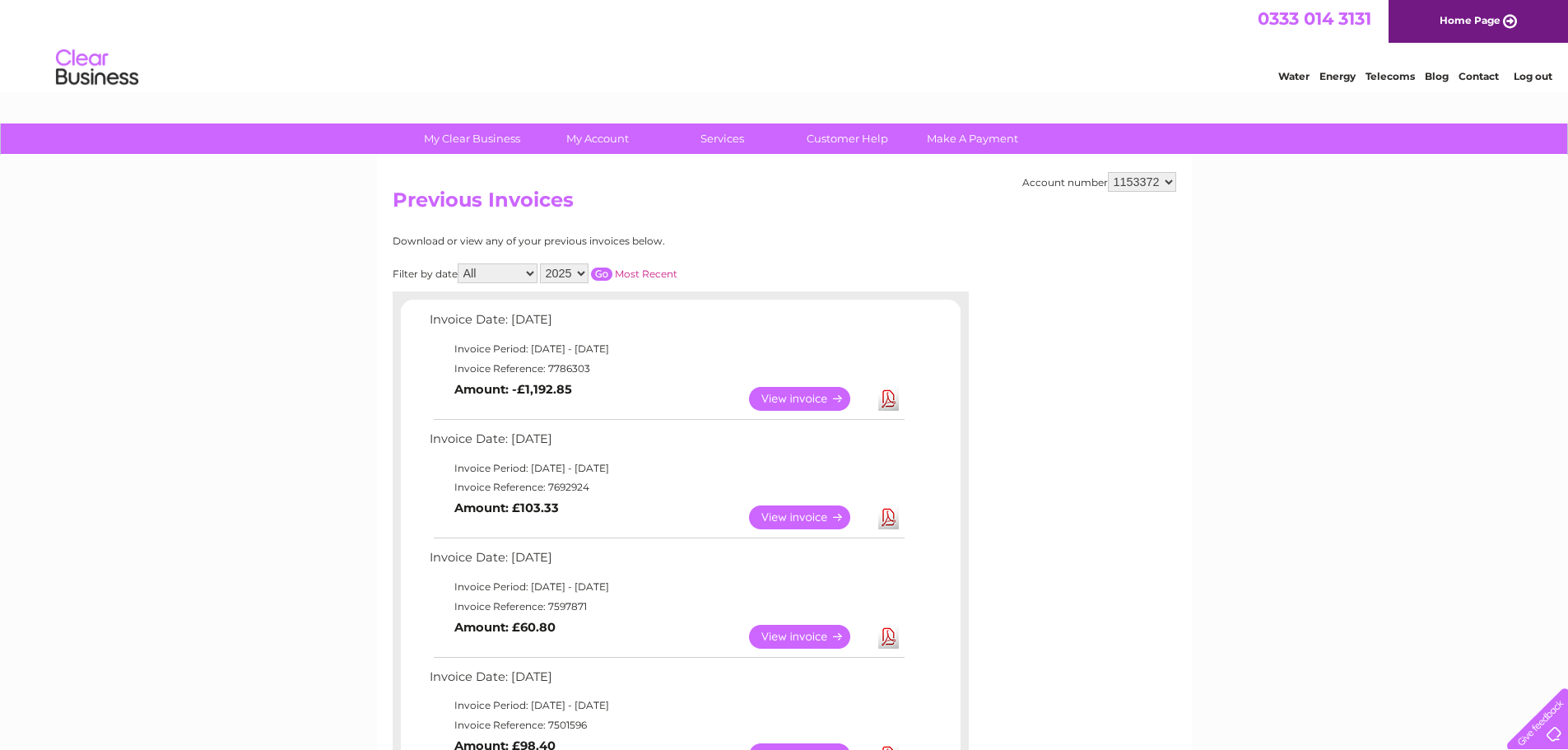
click at [1149, 179] on select "1136696 1153357 1153359 1153360 1153362 1153363 1153364 1153365 1153367 1153368…" at bounding box center [1142, 182] width 68 height 20
select select "1153373"
click at [1109, 172] on select "1136696 1153357 1153359 1153360 1153362 1153363 1153364 1153365 1153367 1153368…" at bounding box center [1142, 182] width 68 height 20
click at [892, 405] on link "Download" at bounding box center [888, 398] width 20 height 24
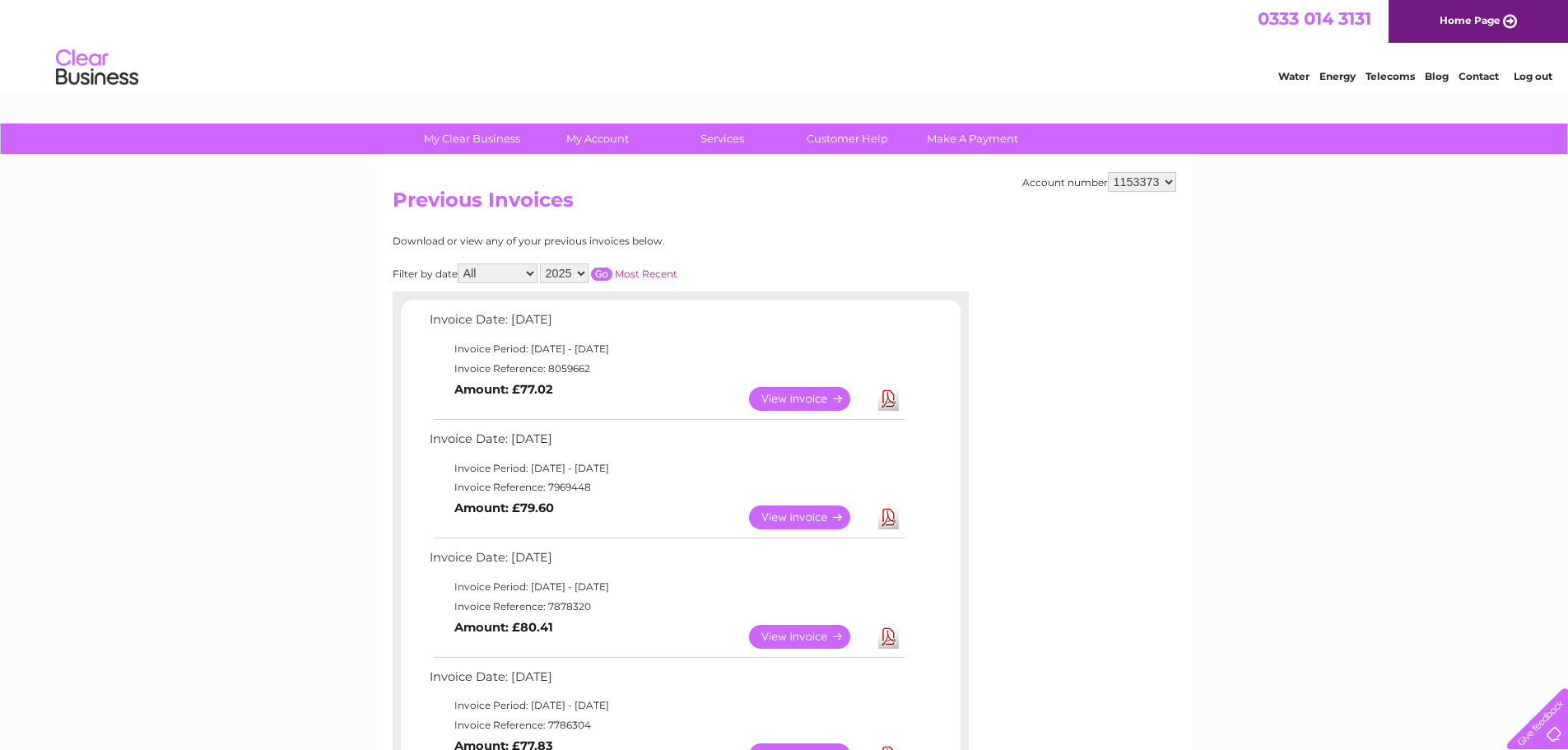
click at [1151, 180] on select "1136696 1153357 1153359 1153360 1153362 1153363 1153364 1153365 1153367 1153368…" at bounding box center [1142, 182] width 68 height 20
select select "1153374"
click at [1109, 172] on select "1136696 1153357 1153359 1153360 1153362 1153363 1153364 1153365 1153367 1153368…" at bounding box center [1142, 182] width 68 height 20
drag, startPoint x: 885, startPoint y: 391, endPoint x: 901, endPoint y: 397, distance: 17.1
click at [885, 391] on link "Download" at bounding box center [888, 398] width 20 height 24
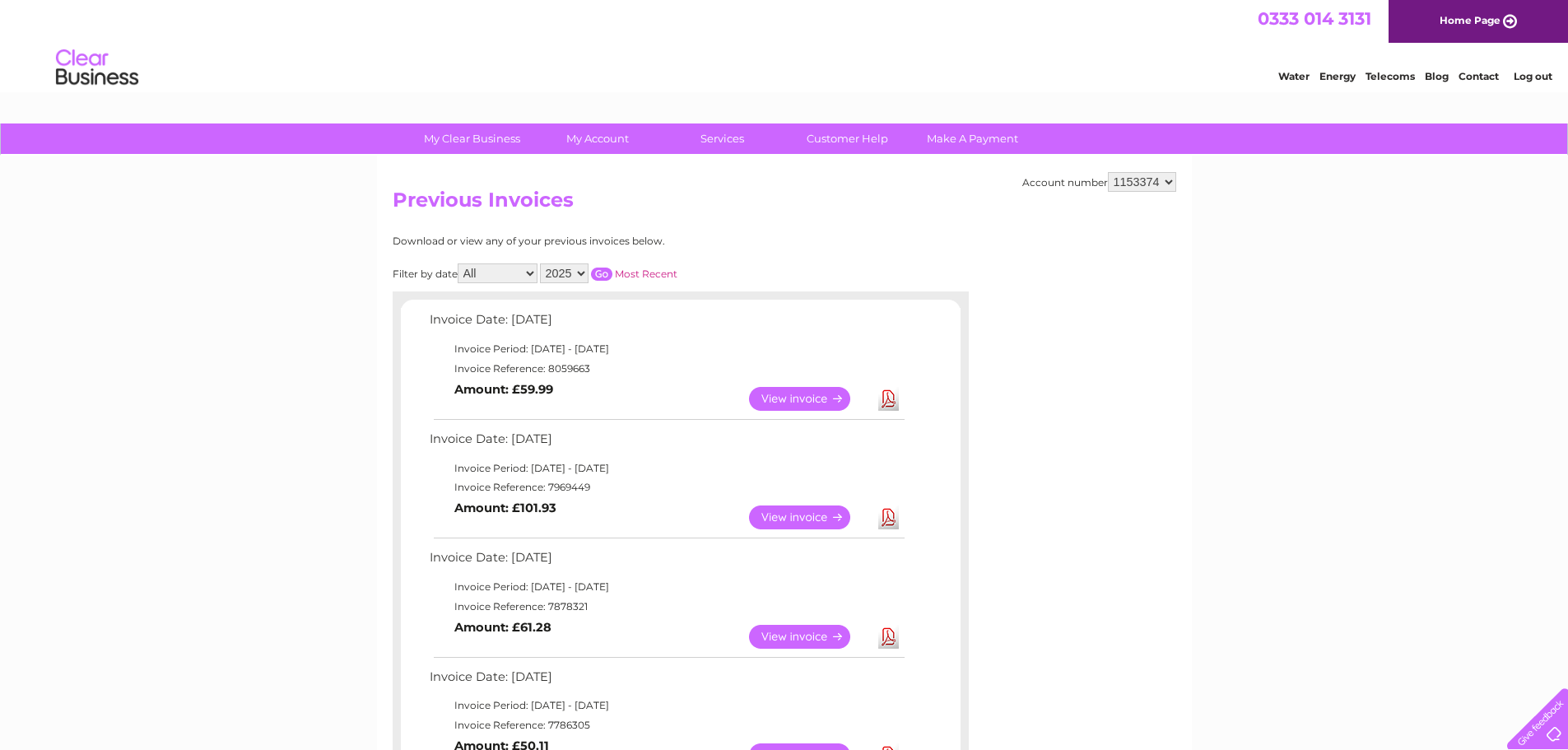
click at [1144, 183] on select "1136696 1153357 1153359 1153360 1153362 1153363 1153364 1153365 1153367 1153368…" at bounding box center [1142, 182] width 68 height 20
click at [1109, 172] on select "1136696 1153357 1153359 1153360 1153362 1153363 1153364 1153365 1153367 1153368…" at bounding box center [1142, 182] width 68 height 20
click at [891, 402] on link "Download" at bounding box center [888, 398] width 20 height 24
click at [1150, 179] on select "1136696 1153357 1153359 1153360 1153362 1153363 1153364 1153365 1153367 1153368…" at bounding box center [1142, 182] width 68 height 20
click at [1150, 183] on select "1136696 1153357 1153359 1153360 1153362 1153363 1153364 1153365 1153367 1153368…" at bounding box center [1142, 182] width 68 height 20
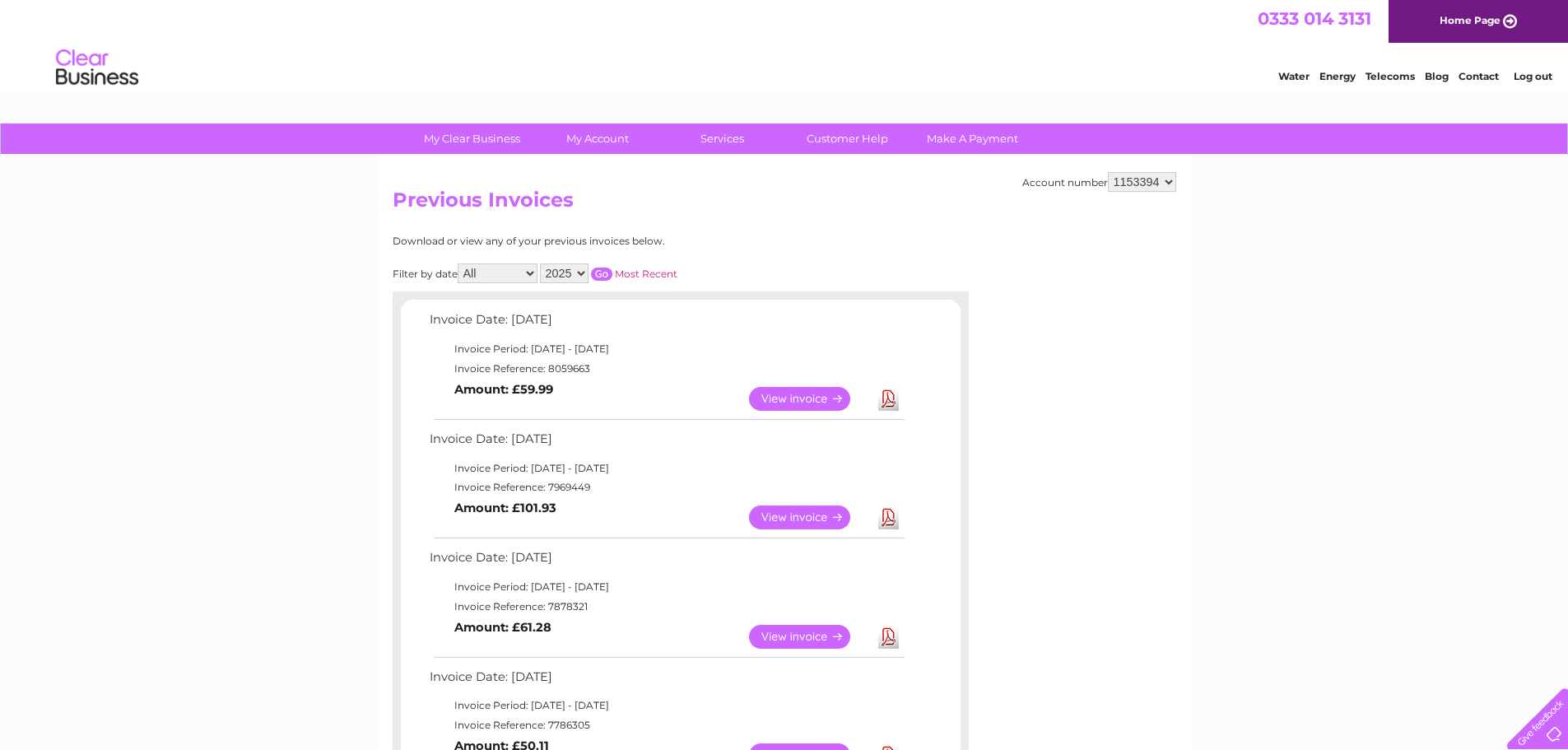
select select "1153395"
click at [1109, 172] on select "1136696 1153357 1153359 1153360 1153362 1153363 1153364 1153365 1153367 1153368…" at bounding box center [1142, 182] width 68 height 20
